Goal: Task Accomplishment & Management: Manage account settings

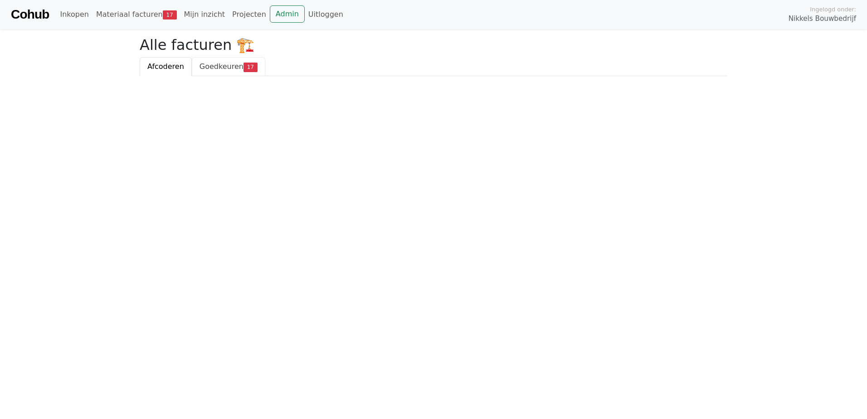
click at [202, 58] on link "Goedkeuren 17" at bounding box center [228, 66] width 73 height 19
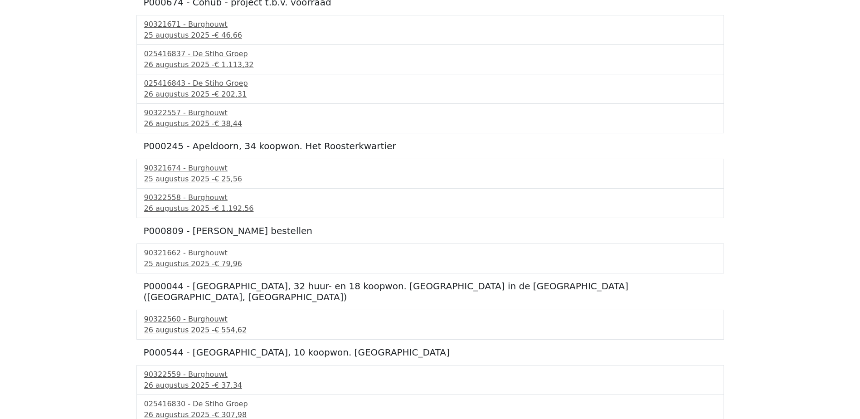
scroll to position [419, 0]
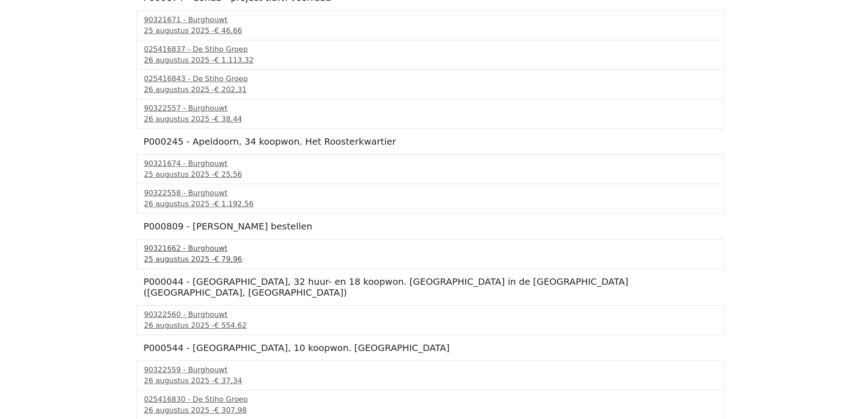
click at [173, 256] on div "25 augustus 2025 - € 79,96" at bounding box center [430, 259] width 572 height 11
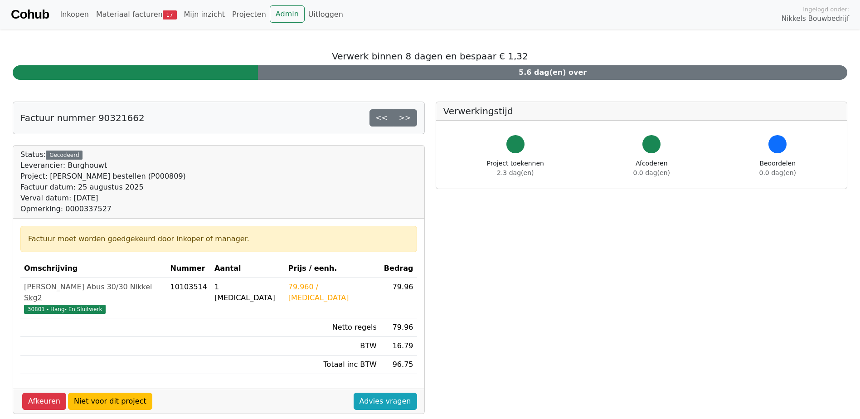
click at [43, 11] on link "Cohub" at bounding box center [30, 15] width 38 height 22
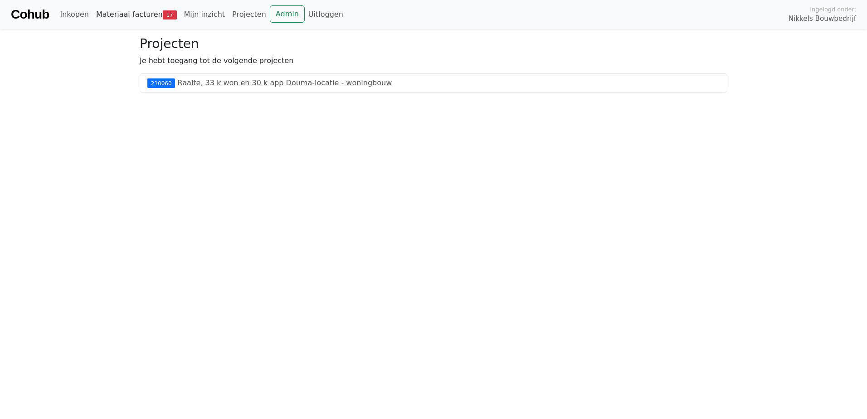
click at [163, 13] on span "17" at bounding box center [170, 14] width 14 height 9
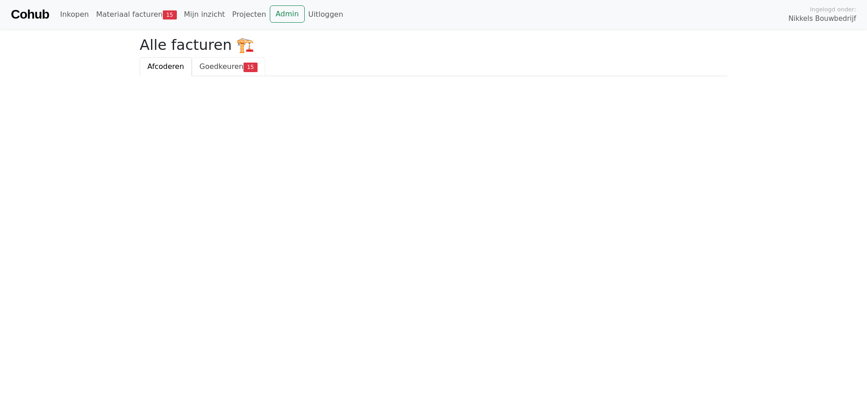
click at [218, 67] on span "Goedkeuren" at bounding box center [222, 66] width 44 height 9
